Goal: Check status: Check status

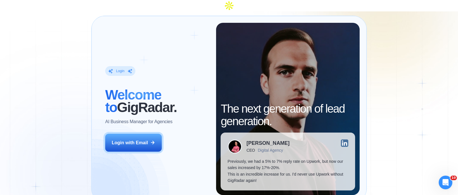
click at [123, 151] on div "Login ‍ Welcome to GigRadar. AI Business Manager for Agencies Login with Email" at bounding box center [157, 109] width 118 height 172
click at [127, 141] on div "Login ‍ Welcome to GigRadar. AI Business Manager for Agencies Login with Email" at bounding box center [157, 109] width 118 height 172
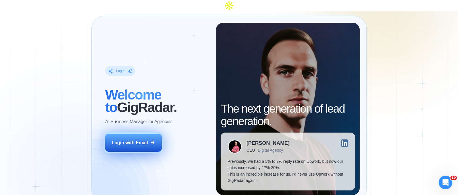
click at [130, 134] on button "Login with Email" at bounding box center [133, 142] width 57 height 18
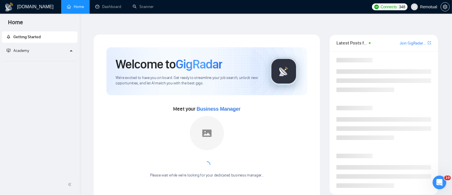
click at [77, 81] on div "Getting Started Academy" at bounding box center [40, 102] width 80 height 144
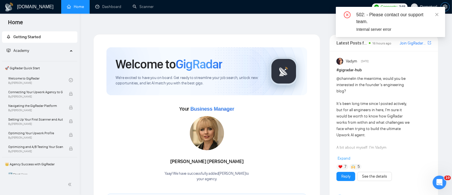
click at [445, 5] on icon "setting" at bounding box center [444, 7] width 5 height 5
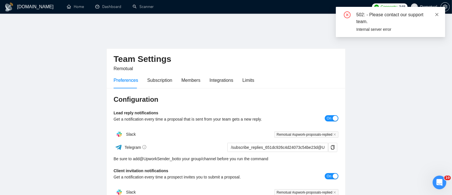
click at [437, 14] on icon "close" at bounding box center [437, 15] width 4 height 4
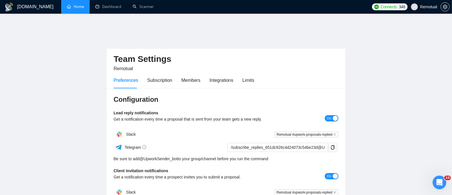
click at [78, 5] on link "Home" at bounding box center [75, 6] width 17 height 5
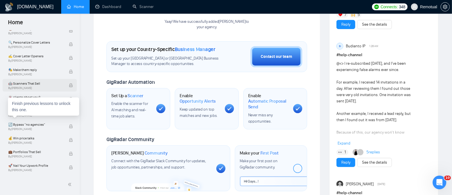
scroll to position [417, 0]
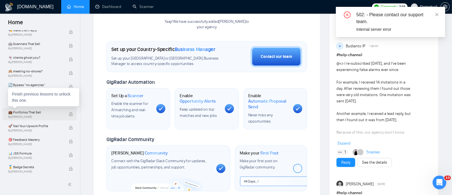
click at [35, 110] on span "💼 Portfolios That Sell" at bounding box center [35, 112] width 55 height 6
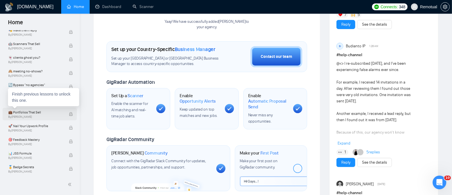
click at [45, 113] on span "💼 Portfolios That Sell" at bounding box center [35, 112] width 55 height 6
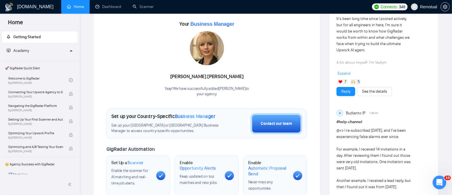
scroll to position [0, 0]
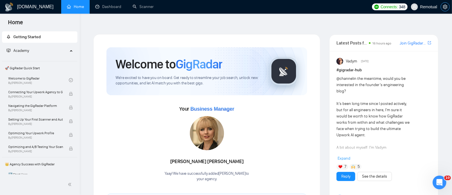
click at [446, 7] on icon "setting" at bounding box center [444, 7] width 5 height 5
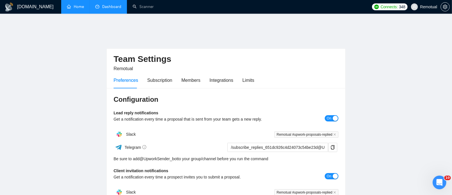
click at [107, 4] on link "Dashboard" at bounding box center [108, 6] width 26 height 5
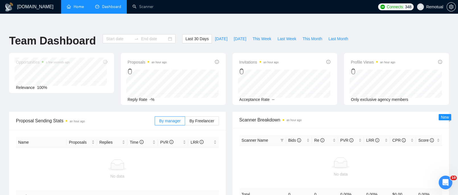
type input "[DATE]"
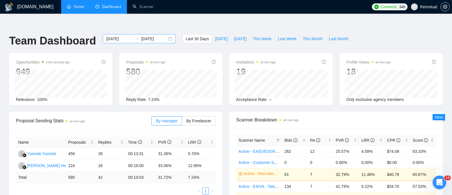
click at [125, 36] on input "[DATE]" at bounding box center [119, 39] width 26 height 6
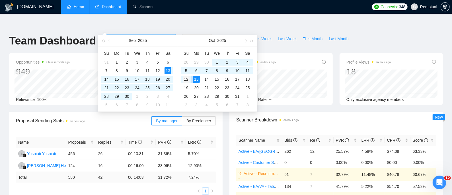
type input "[DATE]"
click at [186, 78] on div "12" at bounding box center [186, 79] width 7 height 7
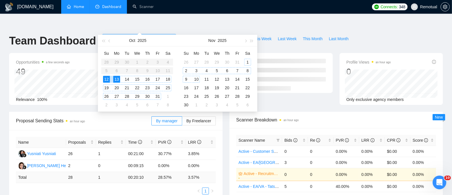
type input "[DATE]"
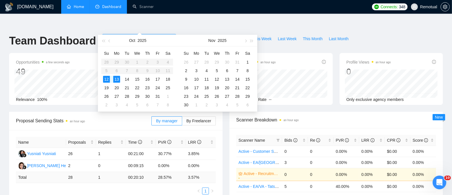
click at [117, 36] on input "[DATE]" at bounding box center [119, 39] width 26 height 6
click at [195, 79] on div "13" at bounding box center [196, 79] width 7 height 7
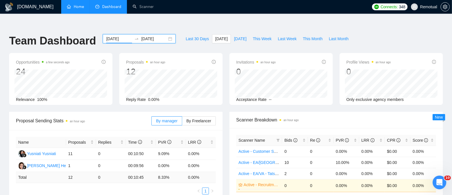
click at [126, 36] on input "[DATE]" at bounding box center [119, 39] width 26 height 6
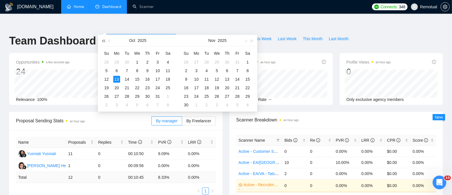
click at [104, 39] on button "button" at bounding box center [103, 40] width 6 height 11
click at [110, 40] on span "button" at bounding box center [109, 40] width 3 height 3
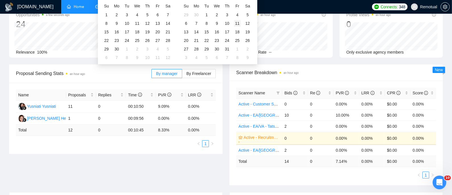
scroll to position [38, 0]
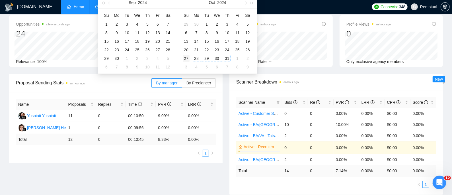
type input "[DATE]"
click at [187, 58] on div "27" at bounding box center [186, 58] width 7 height 7
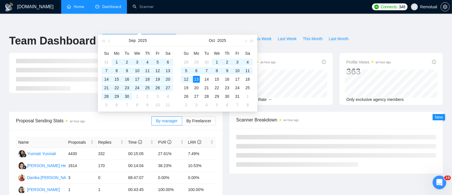
type input "[DATE]"
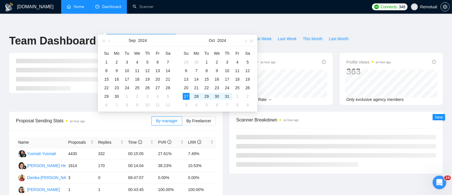
click at [121, 36] on input "[DATE]" at bounding box center [119, 39] width 26 height 6
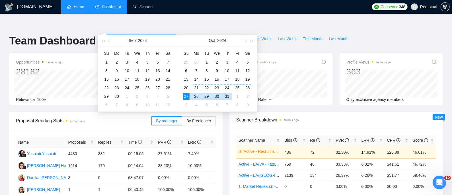
click at [196, 87] on div "21" at bounding box center [196, 87] width 7 height 7
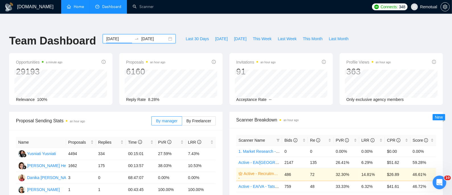
click at [119, 36] on input "[DATE]" at bounding box center [119, 39] width 26 height 6
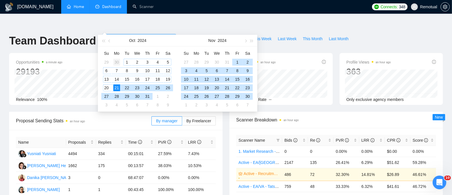
type input "[DATE]"
click at [119, 62] on div "30" at bounding box center [116, 62] width 7 height 7
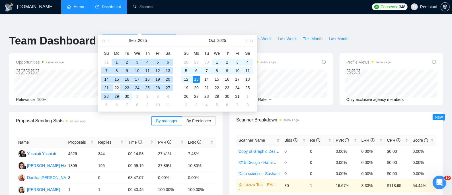
type input "[DATE]"
click at [117, 89] on div "22" at bounding box center [116, 87] width 7 height 7
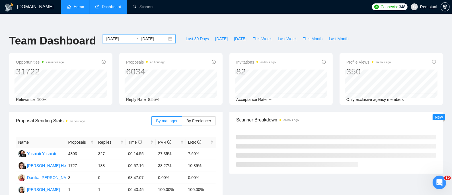
click at [123, 36] on input "[DATE]" at bounding box center [119, 39] width 26 height 6
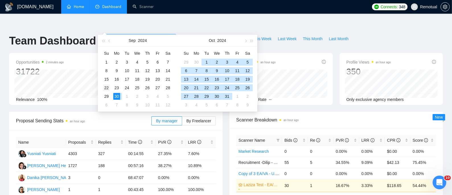
type input "[DATE]"
click at [106, 86] on div "22" at bounding box center [106, 87] width 7 height 7
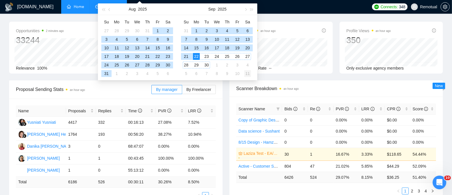
scroll to position [38, 0]
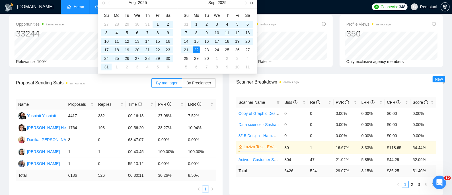
click at [251, 2] on span "button" at bounding box center [251, 2] width 3 height 3
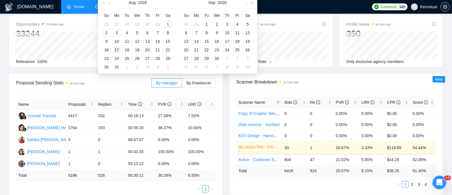
scroll to position [0, 0]
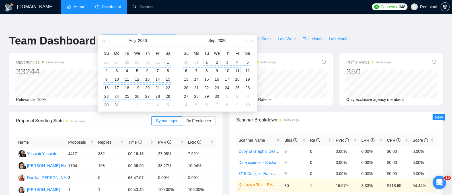
type input "[DATE]"
drag, startPoint x: 106, startPoint y: 38, endPoint x: 111, endPoint y: 41, distance: 5.7
click at [106, 38] on button "button" at bounding box center [103, 40] width 6 height 11
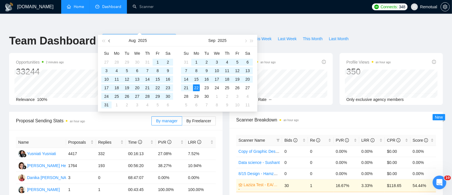
click at [111, 42] on button "button" at bounding box center [109, 40] width 6 height 11
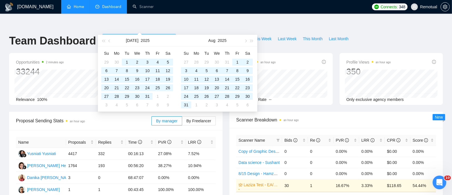
click at [194, 11] on ul "Home Dashboard Scanner" at bounding box center [214, 7] width 310 height 14
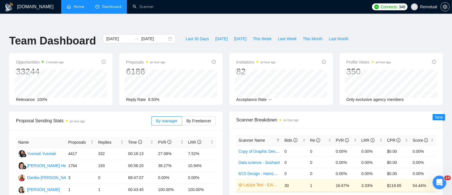
click at [123, 36] on input "[DATE]" at bounding box center [119, 39] width 26 height 6
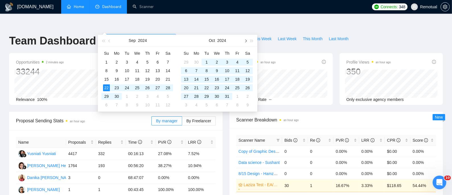
click at [245, 39] on span "button" at bounding box center [245, 40] width 3 height 3
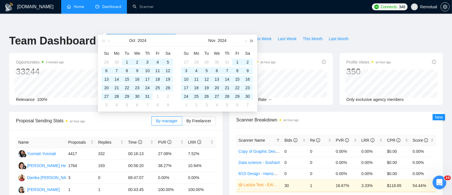
click at [250, 42] on span "button" at bounding box center [251, 40] width 3 height 3
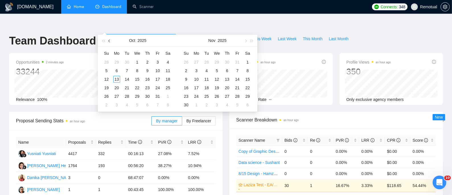
click at [109, 40] on button "button" at bounding box center [109, 40] width 6 height 11
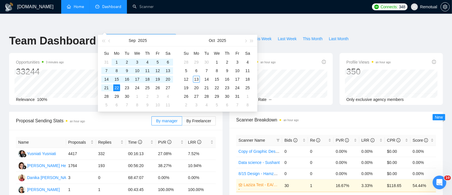
type input "[DATE]"
click at [115, 89] on div "22" at bounding box center [116, 87] width 7 height 7
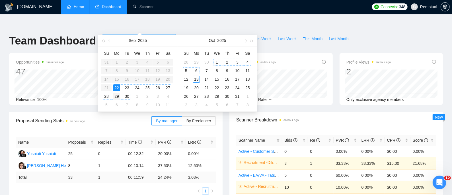
type input "[DATE]"
click at [115, 96] on div "29" at bounding box center [116, 96] width 7 height 7
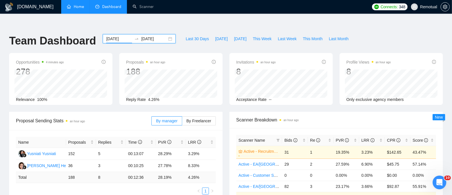
click at [122, 36] on input "[DATE]" at bounding box center [119, 39] width 26 height 6
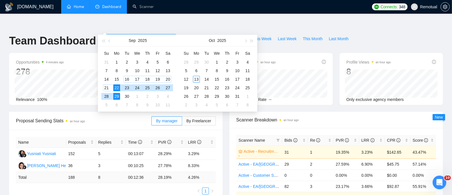
type input "[DATE]"
click at [119, 94] on div "29" at bounding box center [116, 96] width 7 height 7
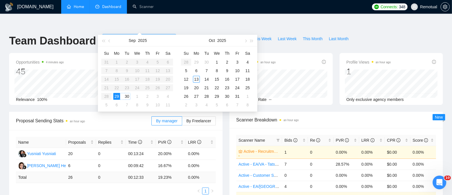
type input "[DATE]"
click at [117, 86] on table "Su Mo Tu We Th Fr Sa 31 1 2 3 4 5 6 7 8 9 10 11 12 13 14 15 16 17 18 19 20 21 2…" at bounding box center [137, 79] width 72 height 60
click at [117, 88] on table "Su Mo Tu We Th Fr Sa 31 1 2 3 4 5 6 7 8 9 10 11 12 13 14 15 16 17 18 19 20 21 2…" at bounding box center [137, 79] width 72 height 60
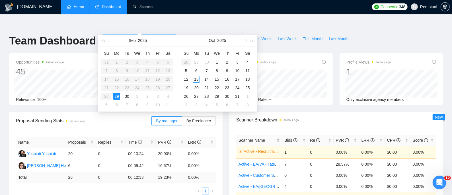
click at [117, 88] on table "Su Mo Tu We Th Fr Sa 31 1 2 3 4 5 6 7 8 9 10 11 12 13 14 15 16 17 18 19 20 21 2…" at bounding box center [137, 79] width 72 height 60
click at [127, 36] on input "[DATE]" at bounding box center [119, 39] width 26 height 6
click at [119, 88] on div "22" at bounding box center [116, 87] width 7 height 7
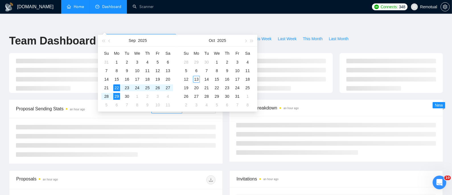
type input "[DATE]"
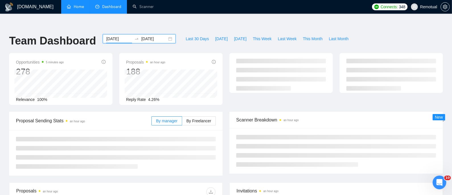
click at [154, 36] on input "[DATE]" at bounding box center [154, 39] width 26 height 6
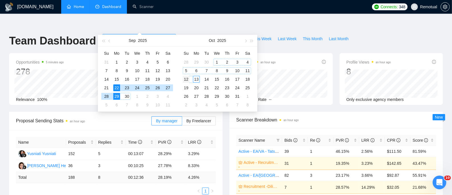
type input "[DATE]"
click at [189, 77] on div "12" at bounding box center [186, 79] width 7 height 7
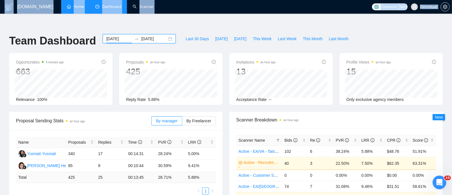
click at [9, 34] on div "Team Dashboard" at bounding box center [53, 43] width 94 height 19
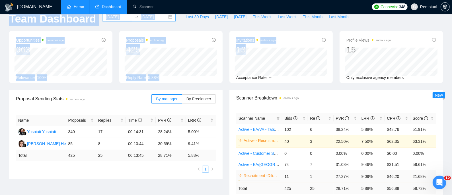
scroll to position [136, 0]
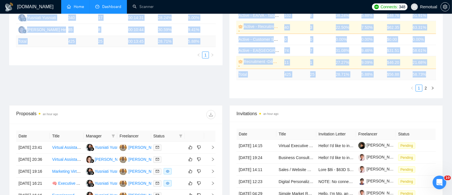
copy main "Team Dashboard Last 30 Days [DATE] [DATE] This Week Last Week This Month Last M…"
drag, startPoint x: 5, startPoint y: 24, endPoint x: 433, endPoint y: 65, distance: 429.7
click at [433, 66] on div "[DOMAIN_NAME] Home Dashboard Scanner Connects: 348 Remotual Team Dashboard [DAT…" at bounding box center [226, 107] width 452 height 462
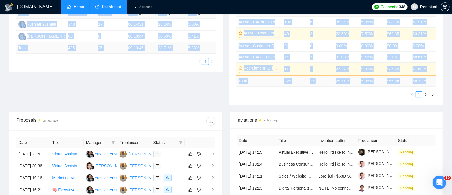
scroll to position [125, 0]
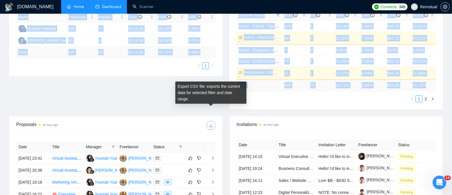
click at [210, 123] on icon "download" at bounding box center [210, 125] width 5 height 5
